Goal: Task Accomplishment & Management: Use online tool/utility

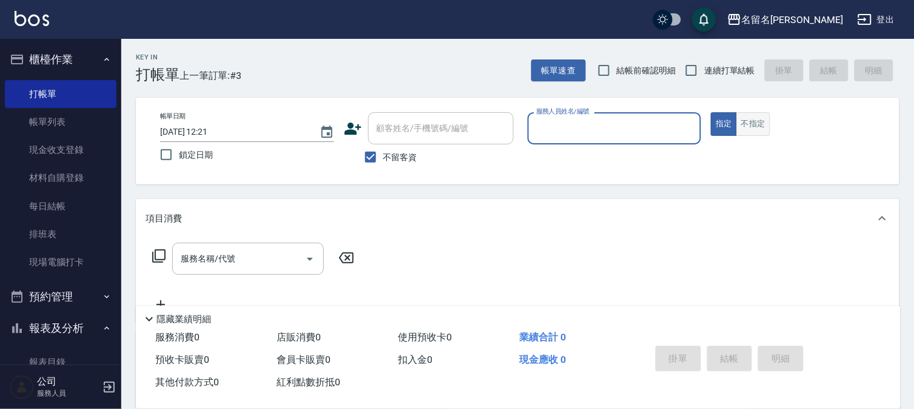
click at [757, 129] on button "不指定" at bounding box center [754, 124] width 34 height 24
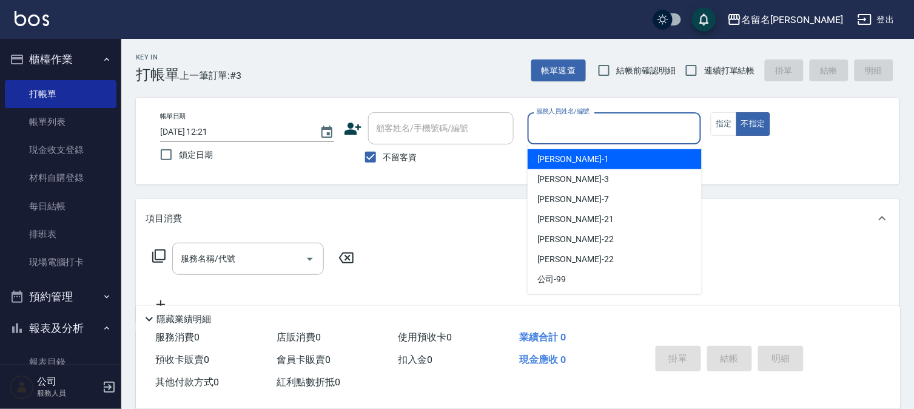
click at [683, 135] on input "服務人員姓名/編號" at bounding box center [614, 128] width 163 height 21
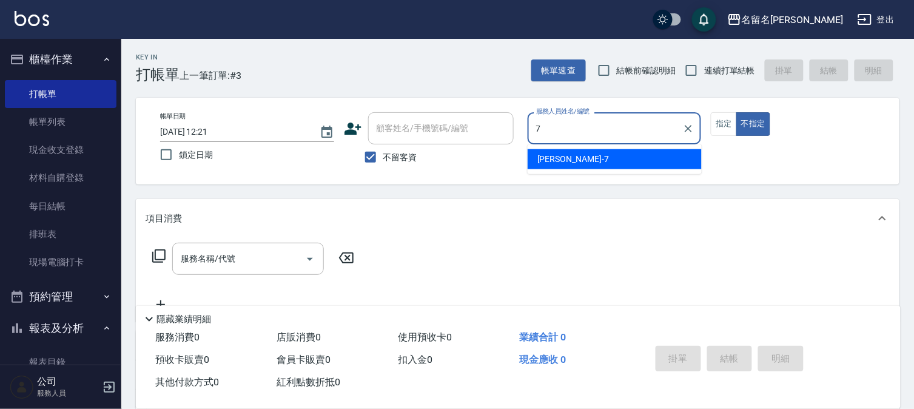
type input "[PERSON_NAME]-7"
type button "false"
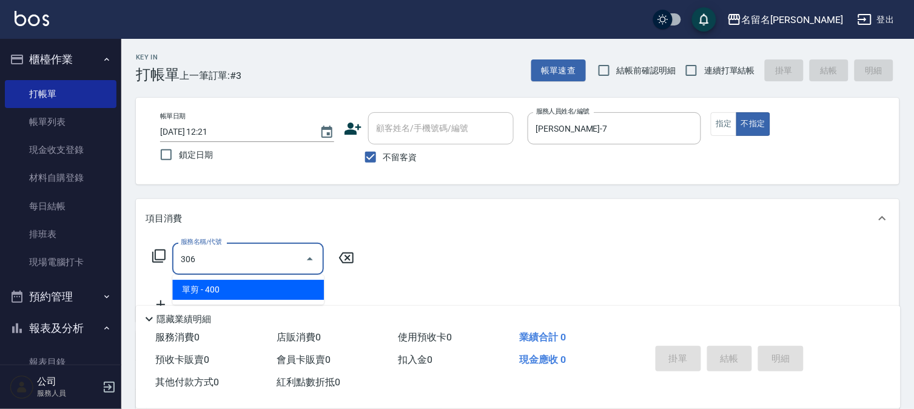
type input "單剪(306)"
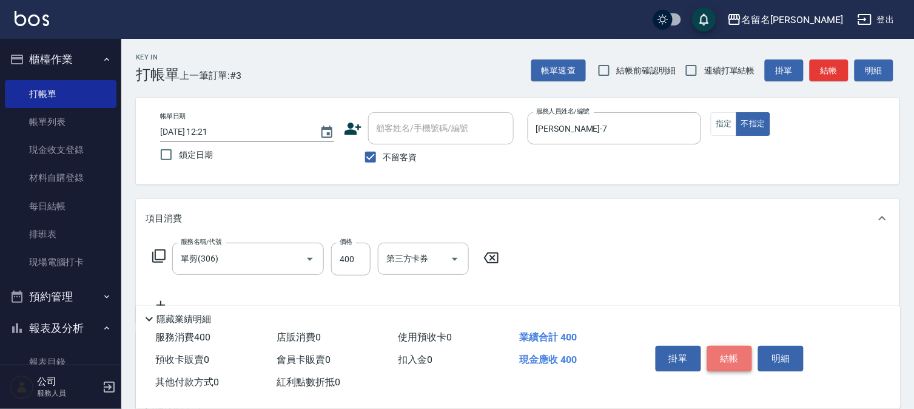
click at [730, 348] on button "結帳" at bounding box center [731, 358] width 46 height 25
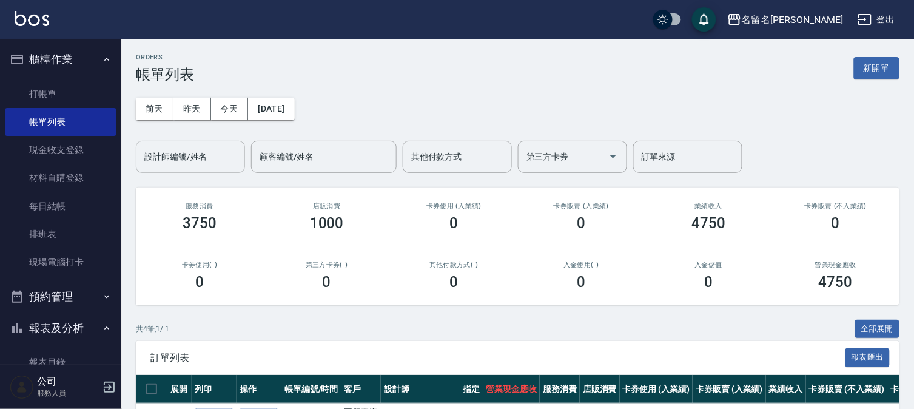
click at [196, 157] on input "設計師編號/姓名" at bounding box center [190, 156] width 98 height 21
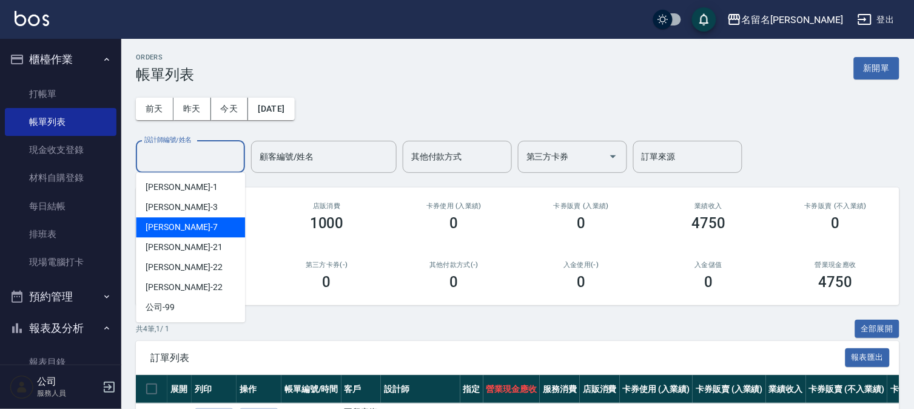
click at [190, 223] on div "[PERSON_NAME]-7" at bounding box center [190, 227] width 109 height 20
type input "[PERSON_NAME]-7"
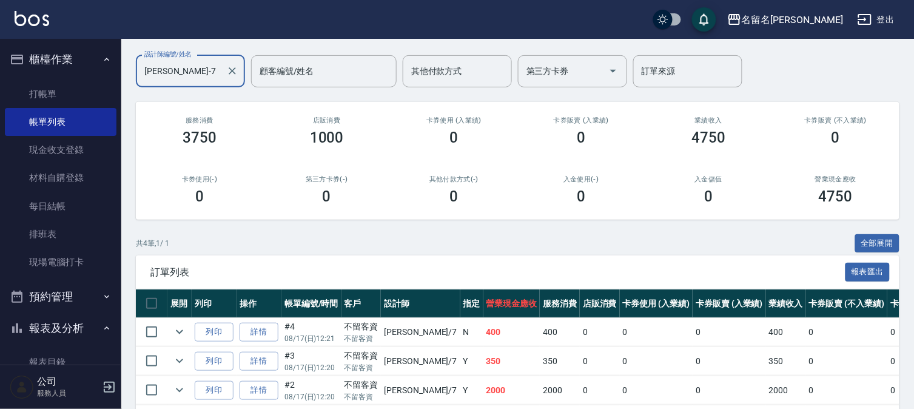
scroll to position [135, 0]
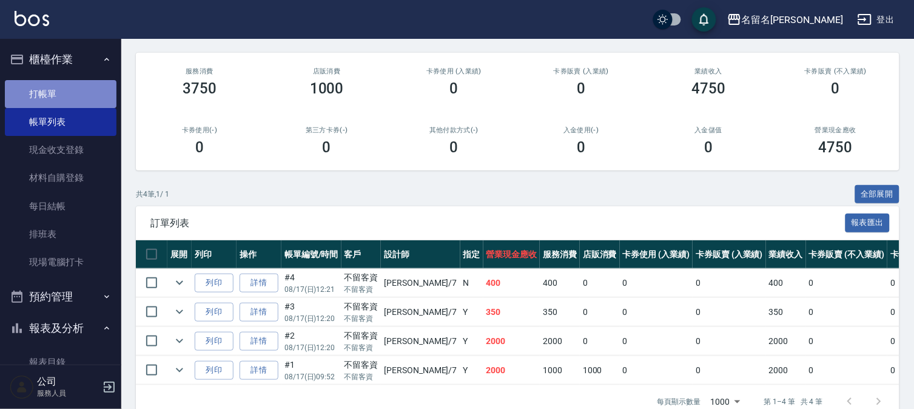
click at [80, 88] on link "打帳單" at bounding box center [61, 94] width 112 height 28
